Goal: Find specific page/section: Find specific page/section

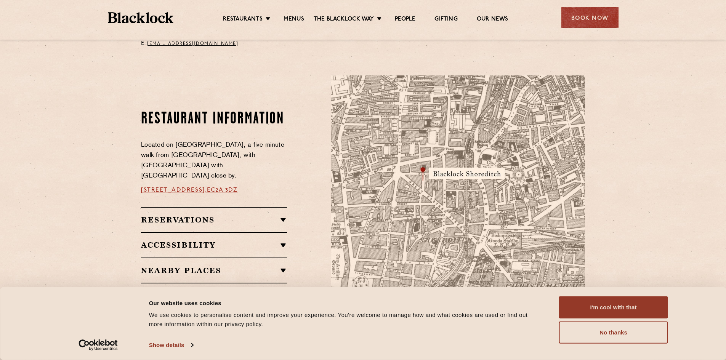
scroll to position [373, 0]
click at [303, 19] on link "Menus" at bounding box center [293, 20] width 21 height 8
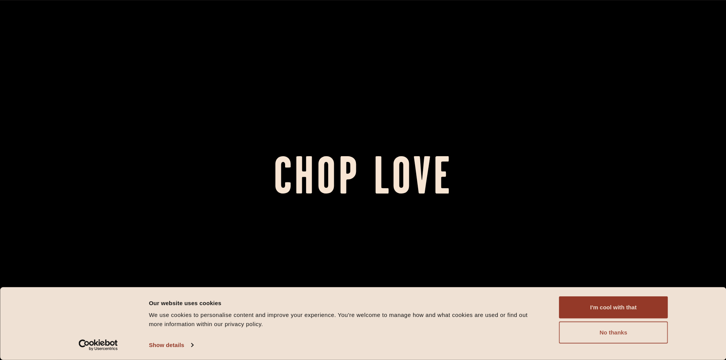
click at [608, 333] on button "No thanks" at bounding box center [613, 332] width 109 height 22
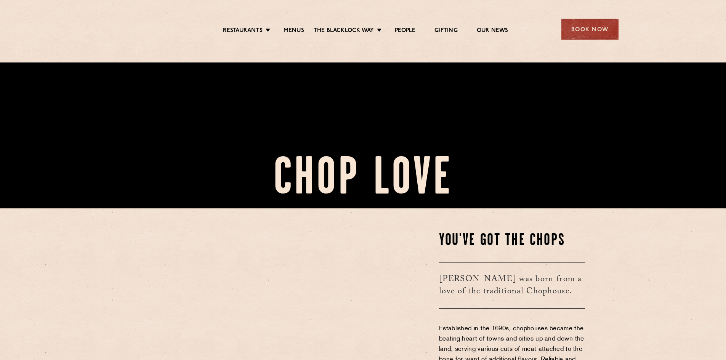
scroll to position [152, 0]
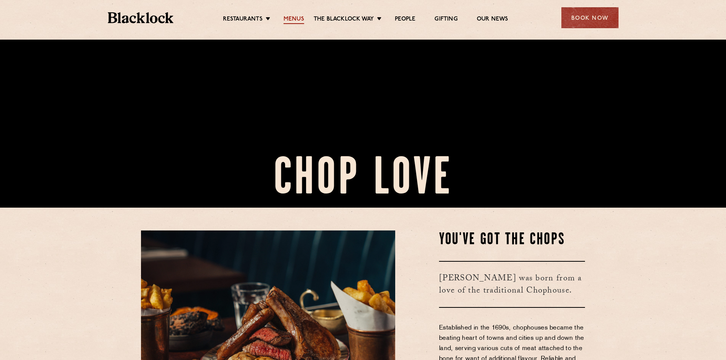
click at [293, 20] on link "Menus" at bounding box center [293, 20] width 21 height 8
